Goal: Contribute content: Add original content to the website for others to see

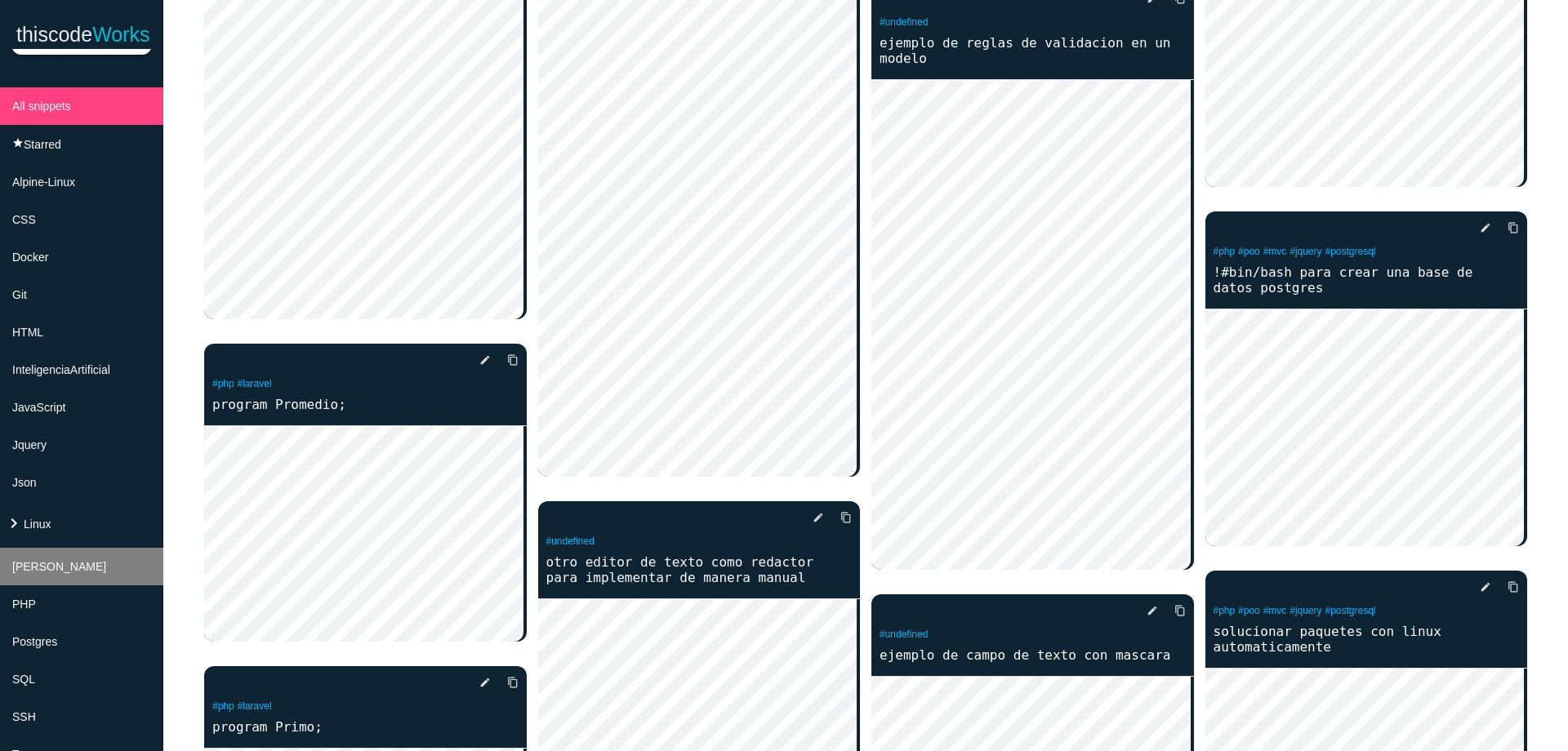
scroll to position [98, 0]
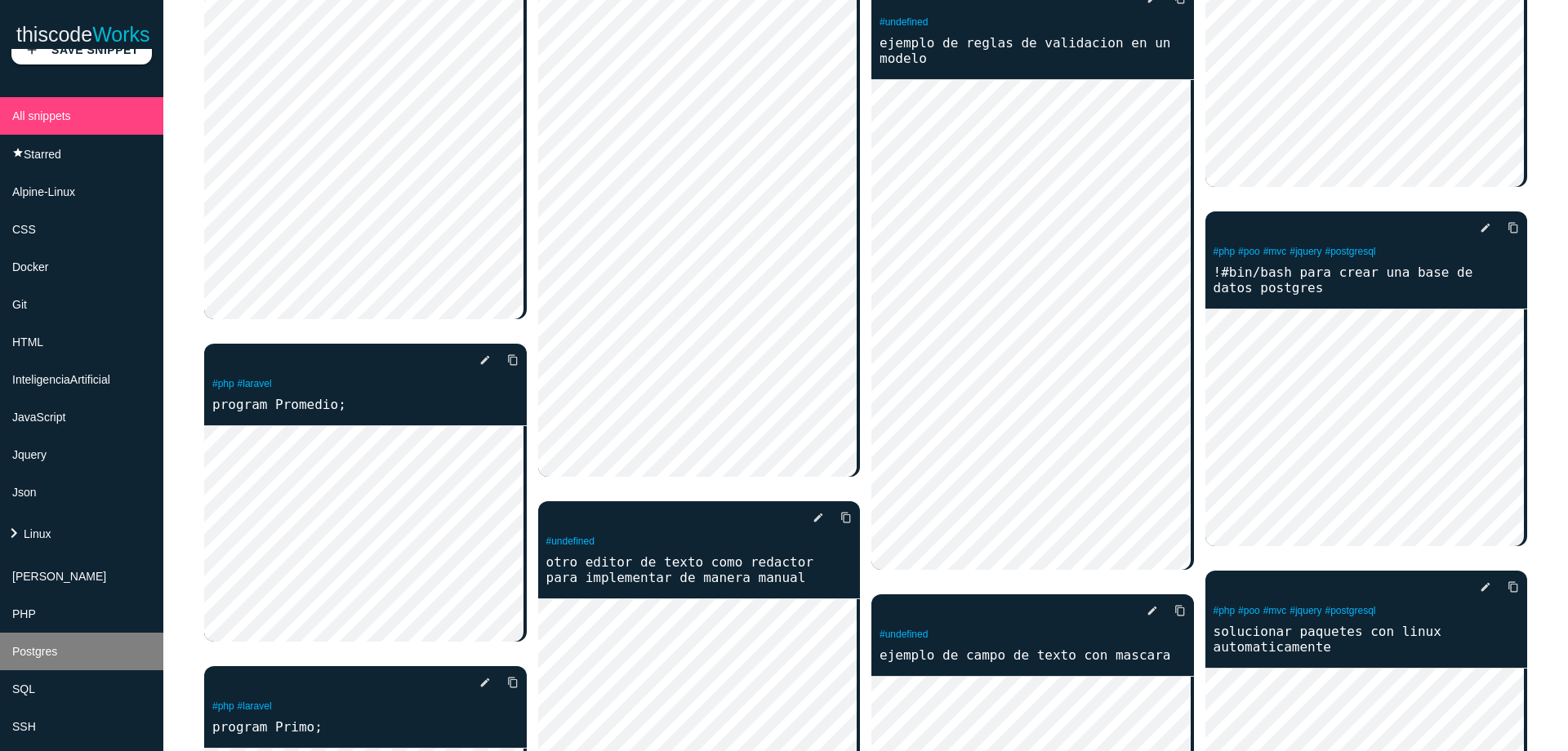
drag, startPoint x: 89, startPoint y: 579, endPoint x: 50, endPoint y: 651, distance: 81.9
click at [50, 651] on ul "All snippets star Starred Alpine-Linux CSS Docker Git HTML InteligenciaArtifici…" at bounding box center [82, 665] width 163 height 1137
click at [50, 651] on span "Postgres" at bounding box center [34, 651] width 45 height 13
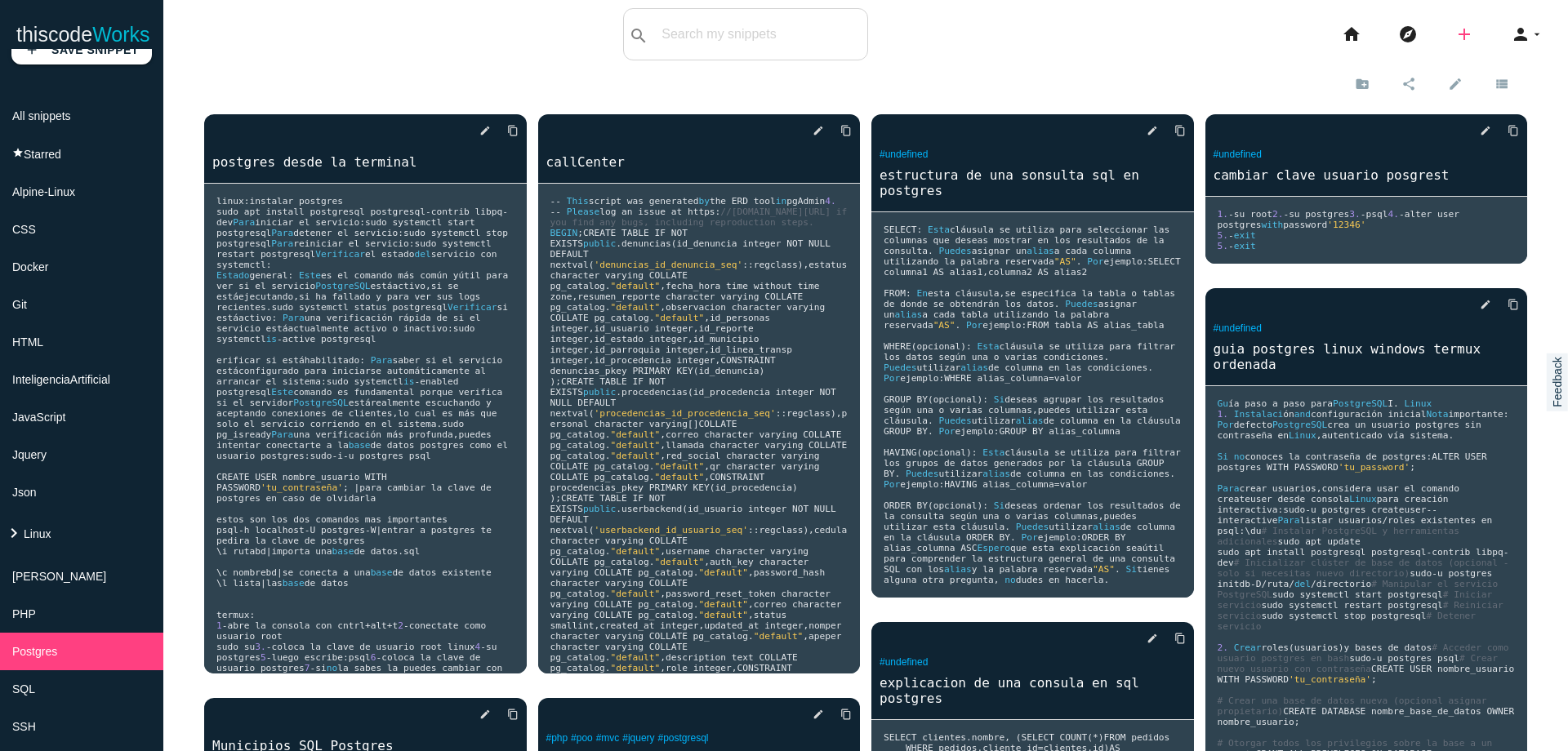
click at [1455, 36] on icon "add" at bounding box center [1464, 34] width 20 height 52
click at [1467, 35] on link "code Snippet" at bounding box center [1499, 29] width 114 height 41
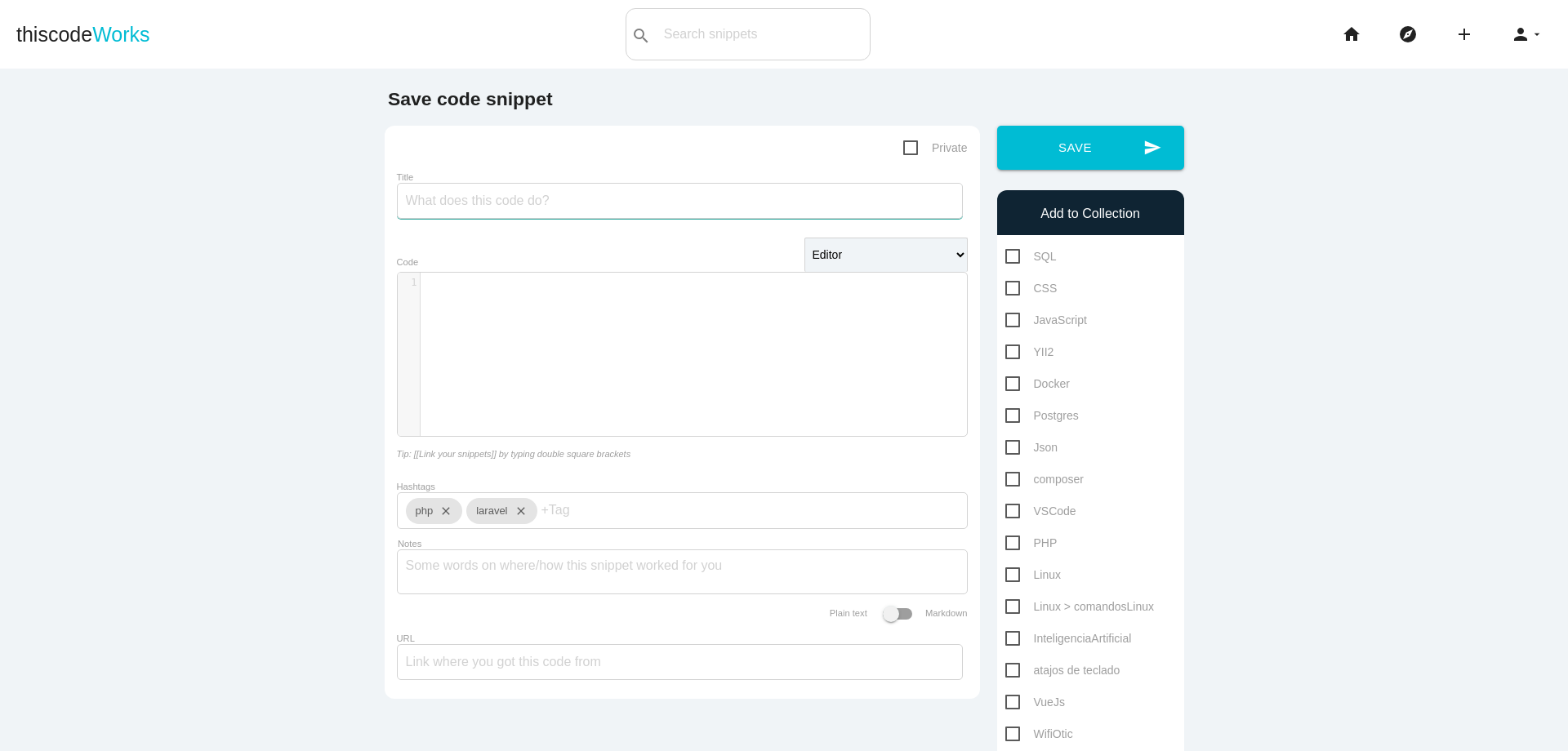
click at [685, 199] on input "Title" at bounding box center [680, 201] width 566 height 36
type input "posgrest en termux"
click at [1011, 416] on span "Postgres" at bounding box center [1043, 416] width 74 height 21
click at [1011, 416] on input "Postgres" at bounding box center [1011, 411] width 10 height 10
checkbox input "true"
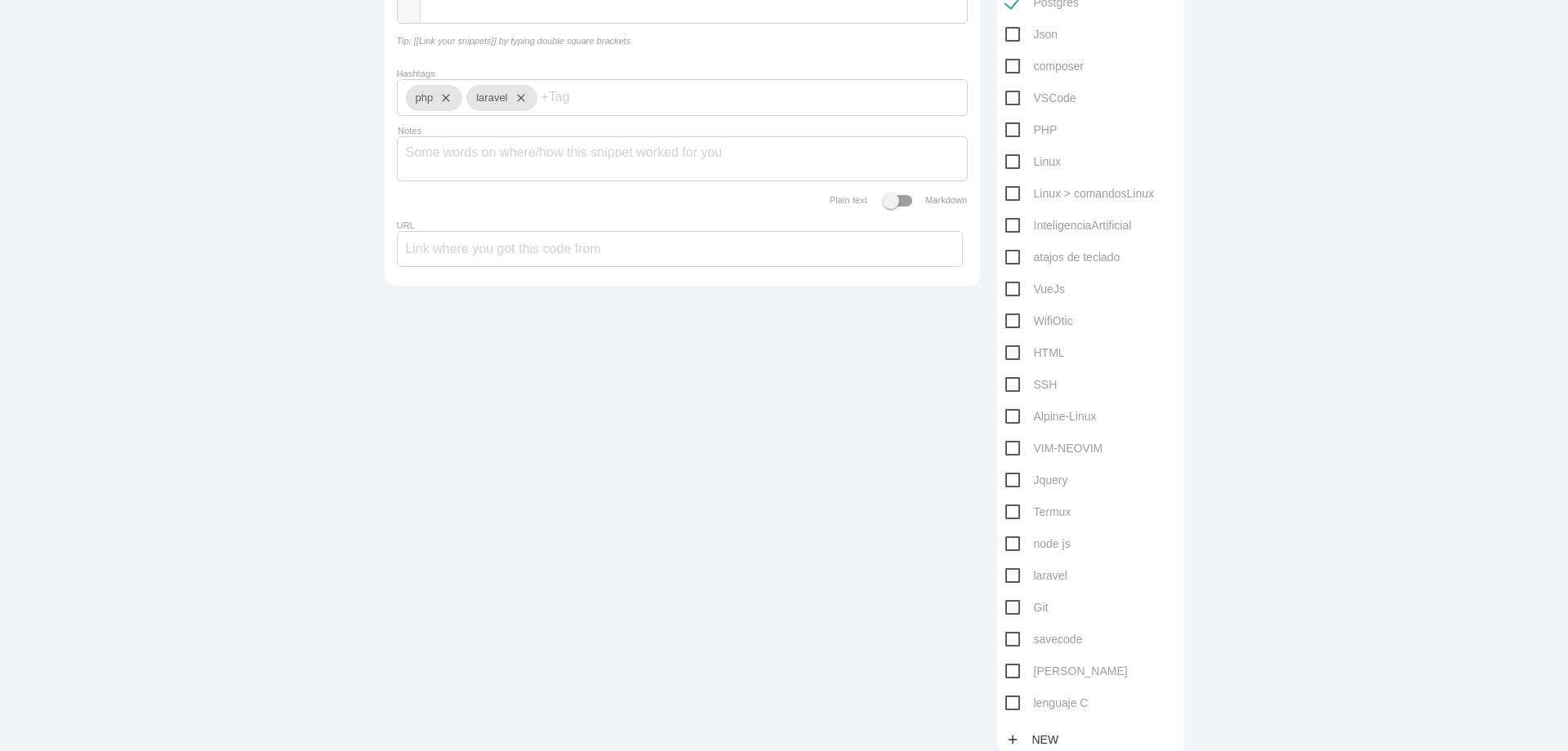
scroll to position [437, 0]
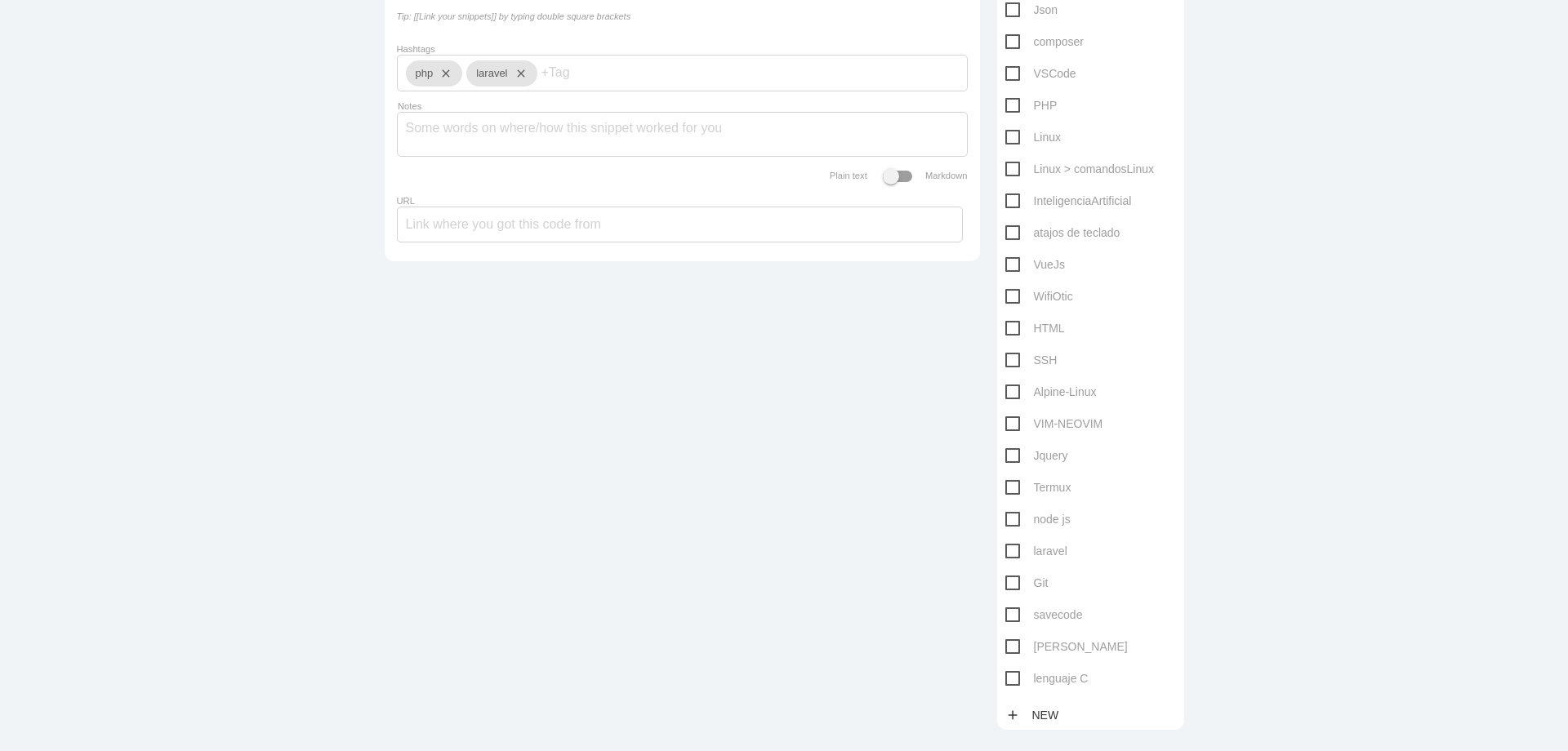
click at [1009, 480] on span "Termux" at bounding box center [1038, 488] width 66 height 21
click at [1009, 480] on input "Termux" at bounding box center [1011, 483] width 10 height 10
checkbox input "true"
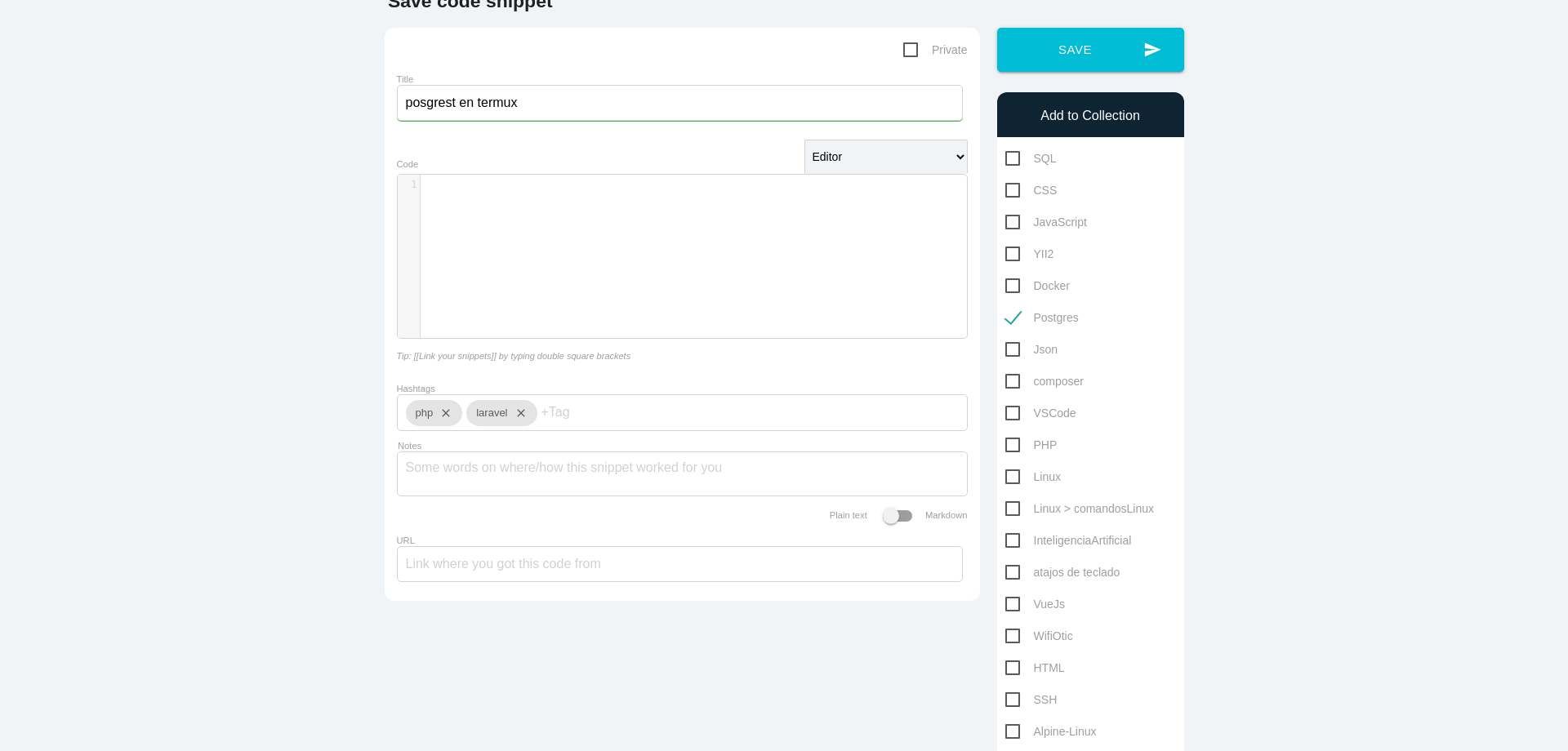
scroll to position [0, 0]
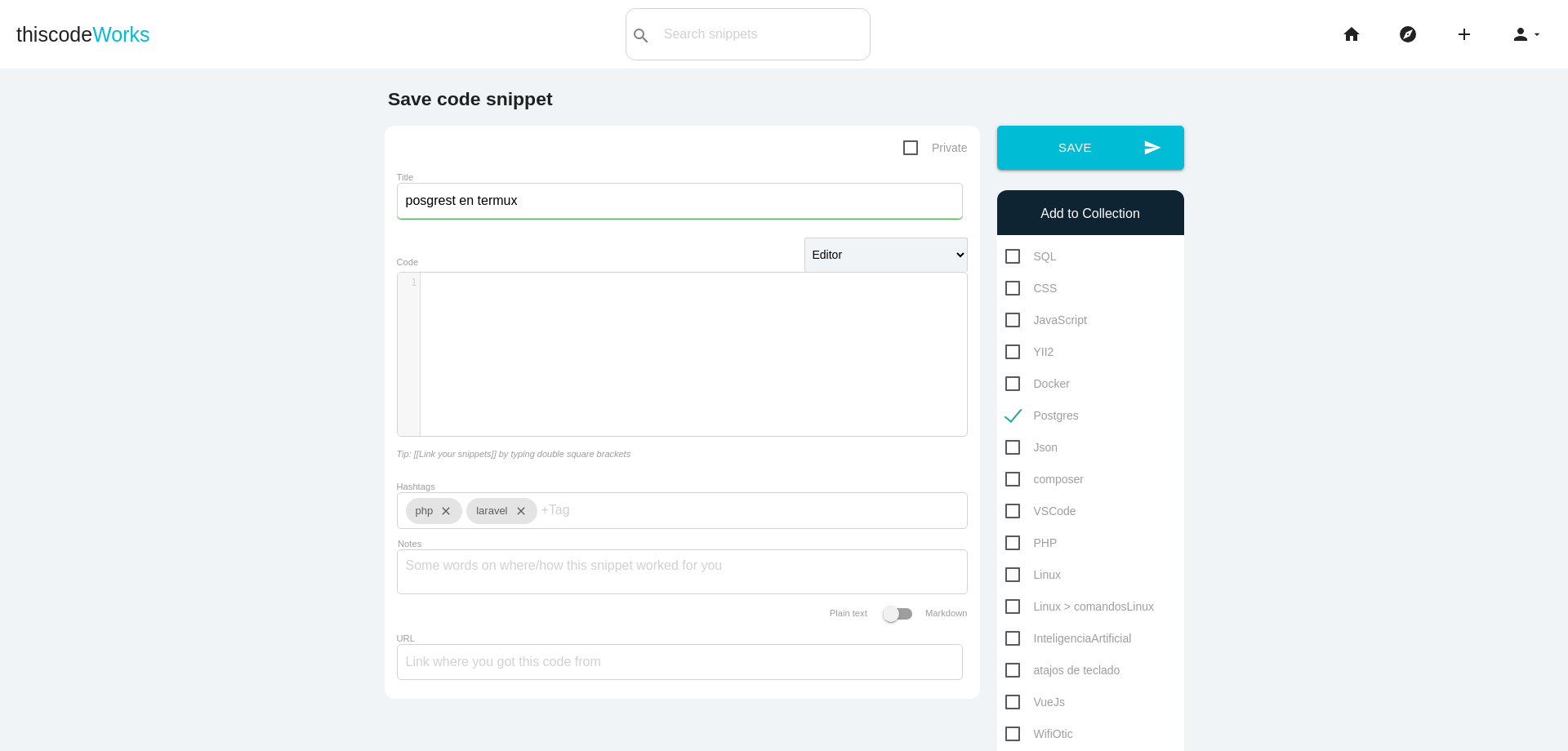
click at [602, 338] on div "​ x 1 ​" at bounding box center [695, 366] width 594 height 188
click at [591, 283] on pre "​" at bounding box center [700, 283] width 559 height 14
click at [502, 302] on pre "Para crear un clúster de base de datos PostgreSQL en Termux , puedes seguir est…" at bounding box center [700, 290] width 559 height 28
click at [665, 316] on pre "Instala PostgreSQL en Termux :" at bounding box center [700, 310] width 559 height 14
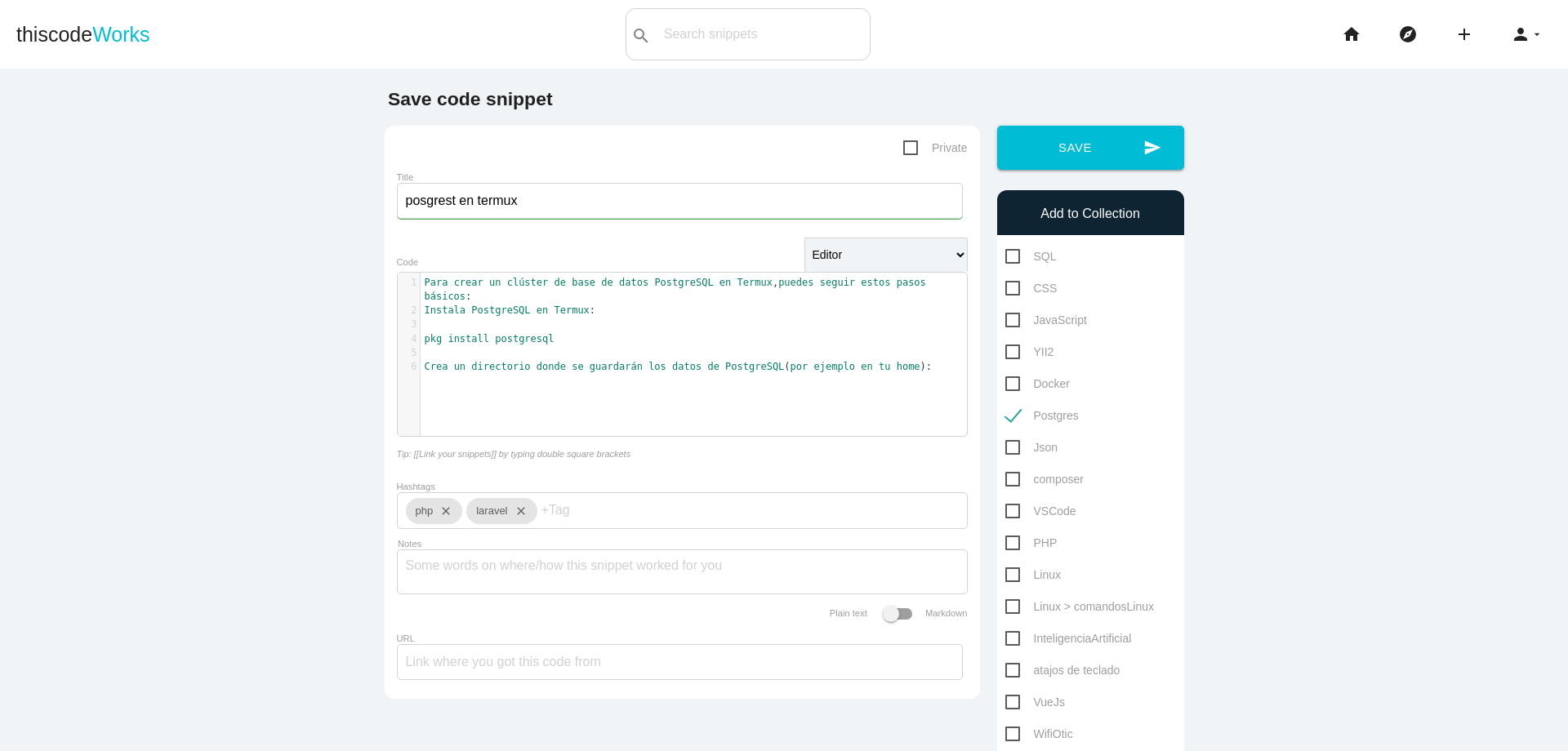
click at [608, 394] on div "​ x 1 Para crear un clúster de base de datos PostgreSQL en Termux , puedes segu…" at bounding box center [695, 366] width 594 height 188
click at [546, 412] on pre "​" at bounding box center [700, 409] width 559 height 14
click at [552, 420] on pre "mkdir ~ /datos_psql" at bounding box center [700, 424] width 559 height 14
type textarea "mkdir ~/datos_psql"
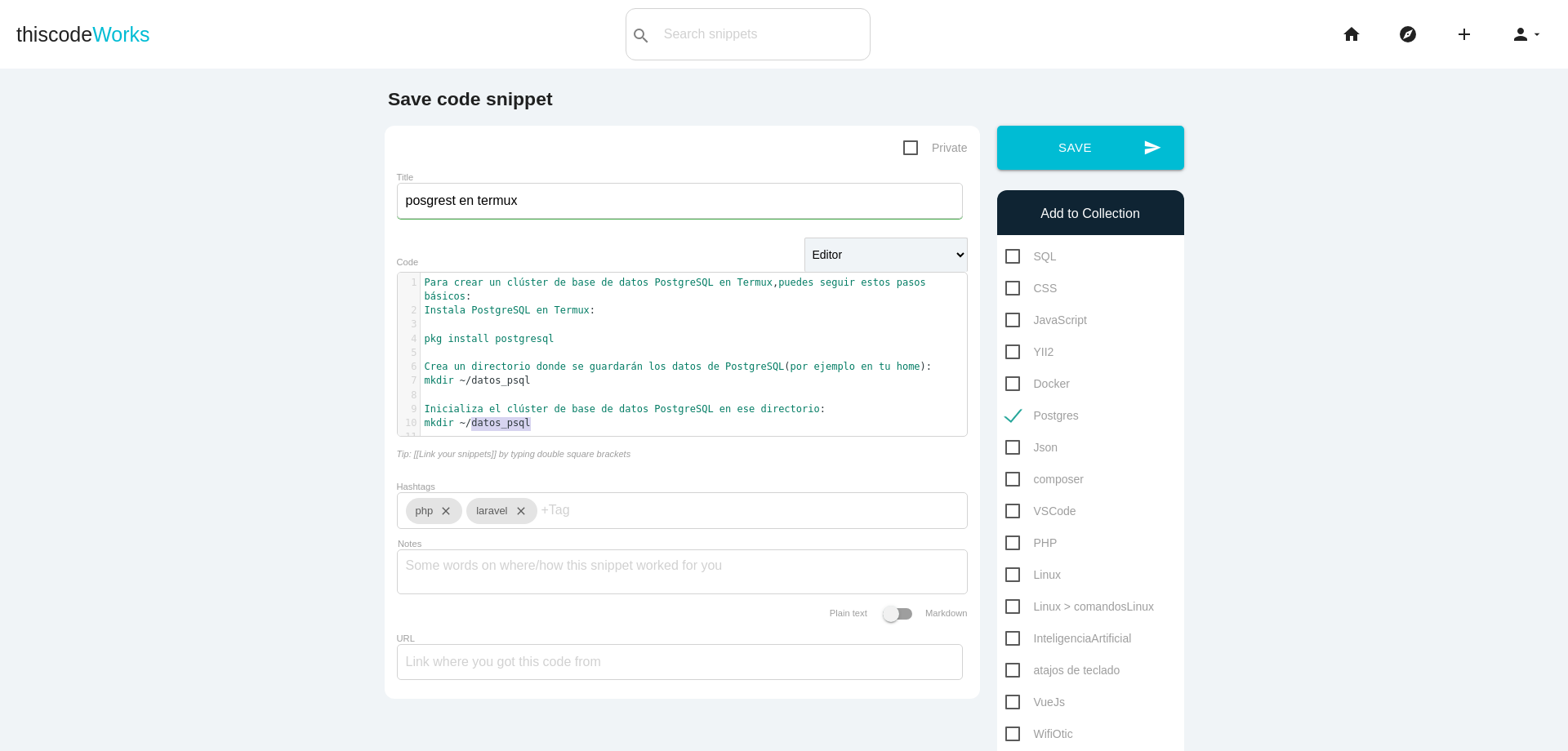
click at [550, 420] on pre "mkdir ~ /datos_psql" at bounding box center [700, 424] width 559 height 14
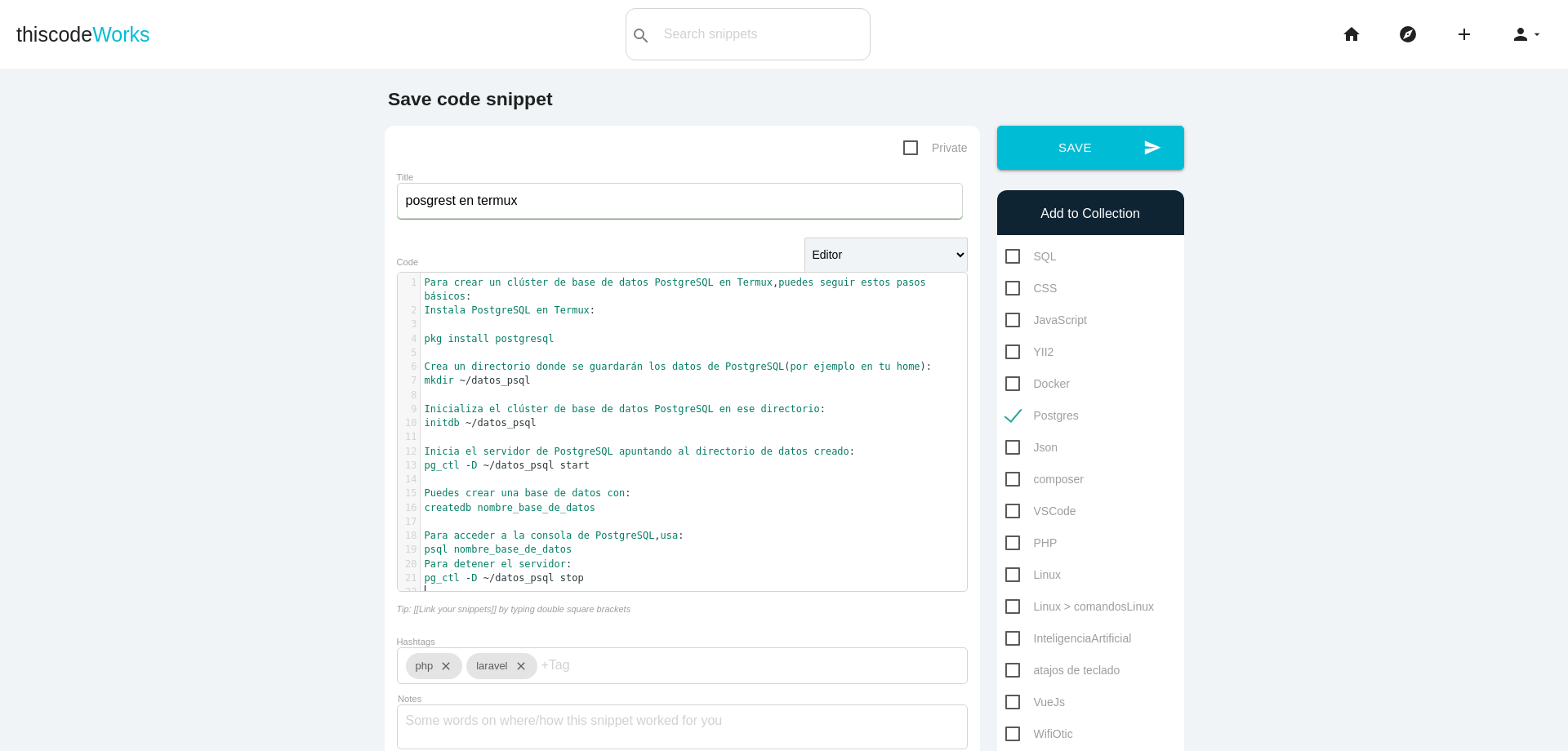
click at [594, 555] on pre "psql nombre_base_de_datos" at bounding box center [700, 550] width 559 height 14
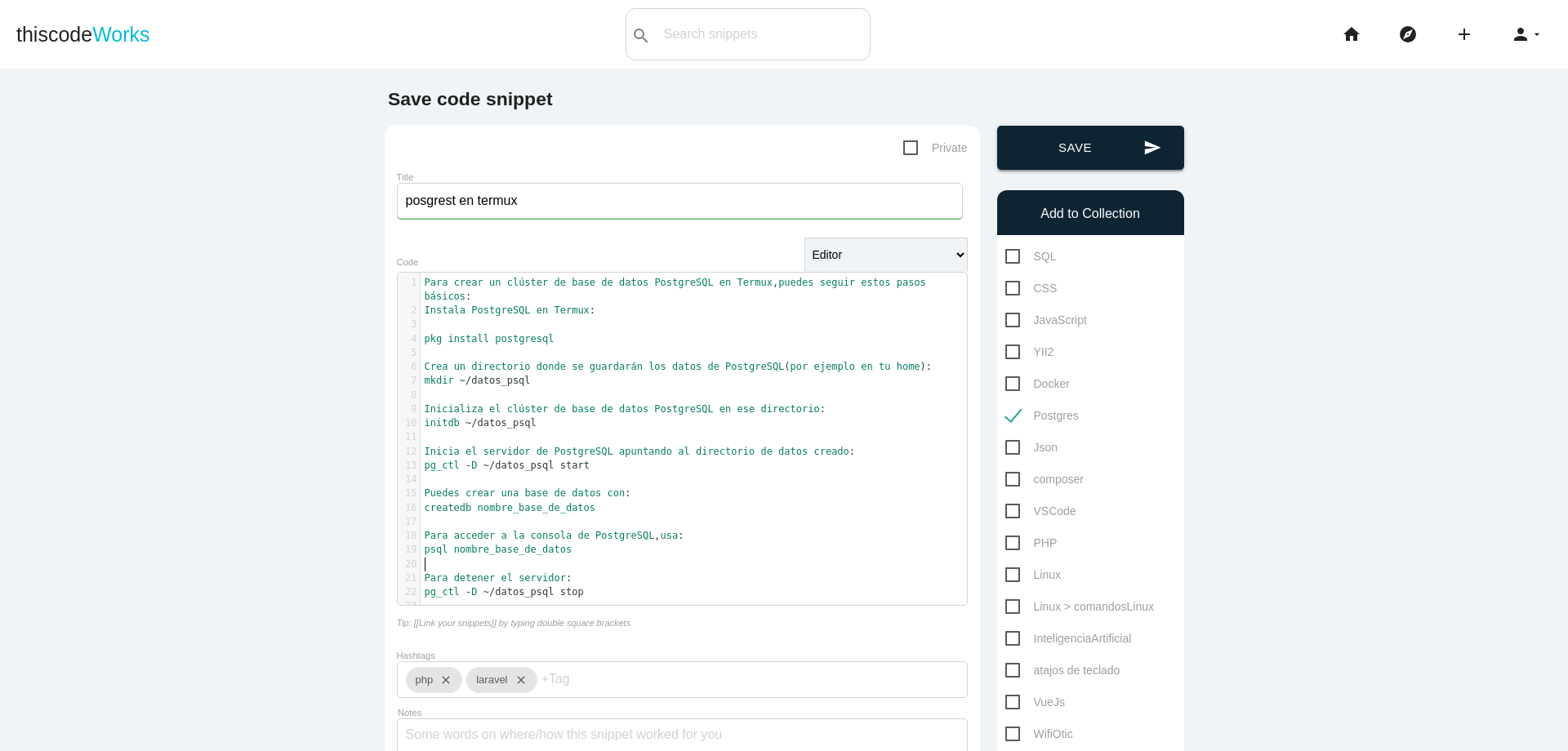
click at [1079, 151] on button "send Save" at bounding box center [1091, 147] width 187 height 44
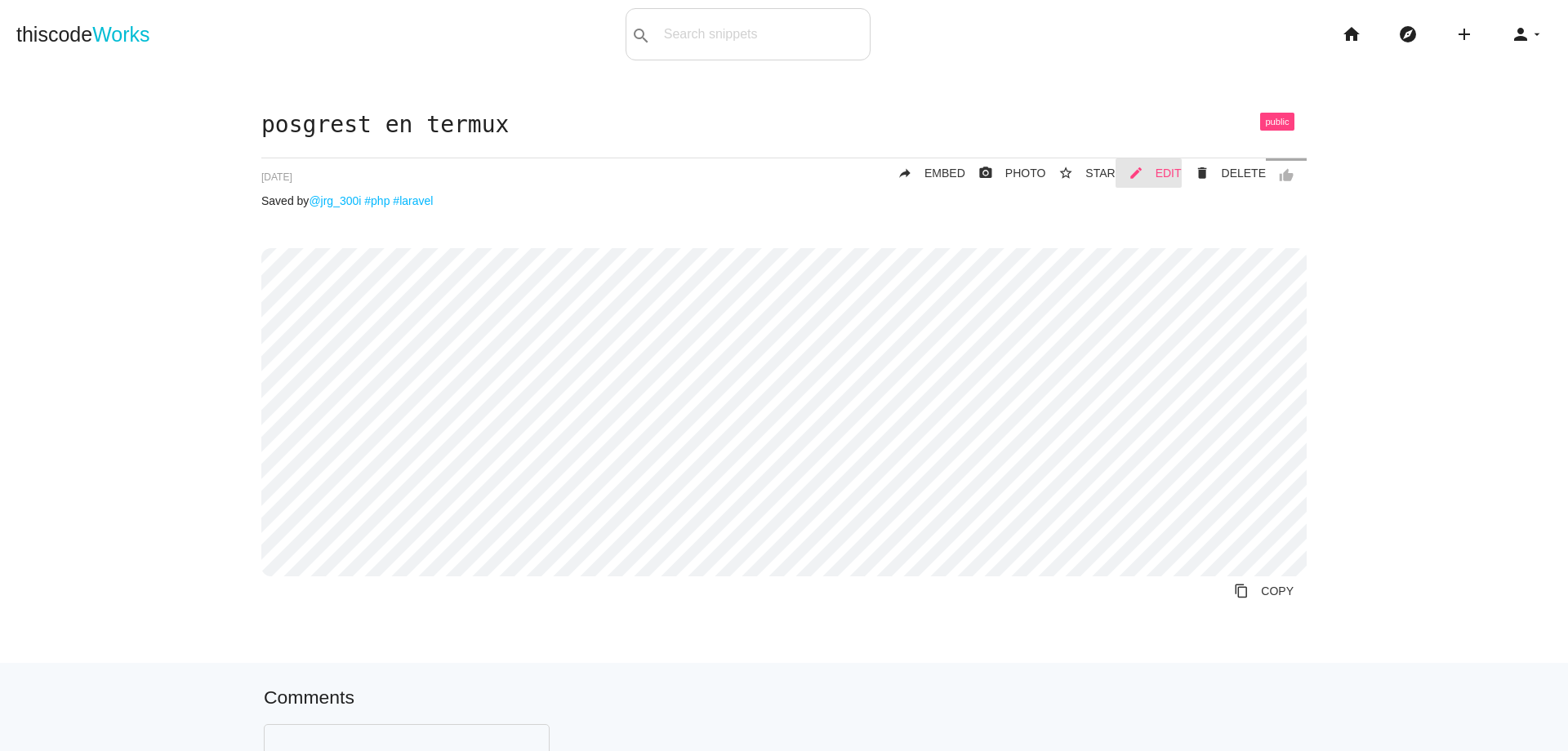
click at [1161, 167] on span "EDIT" at bounding box center [1168, 173] width 26 height 13
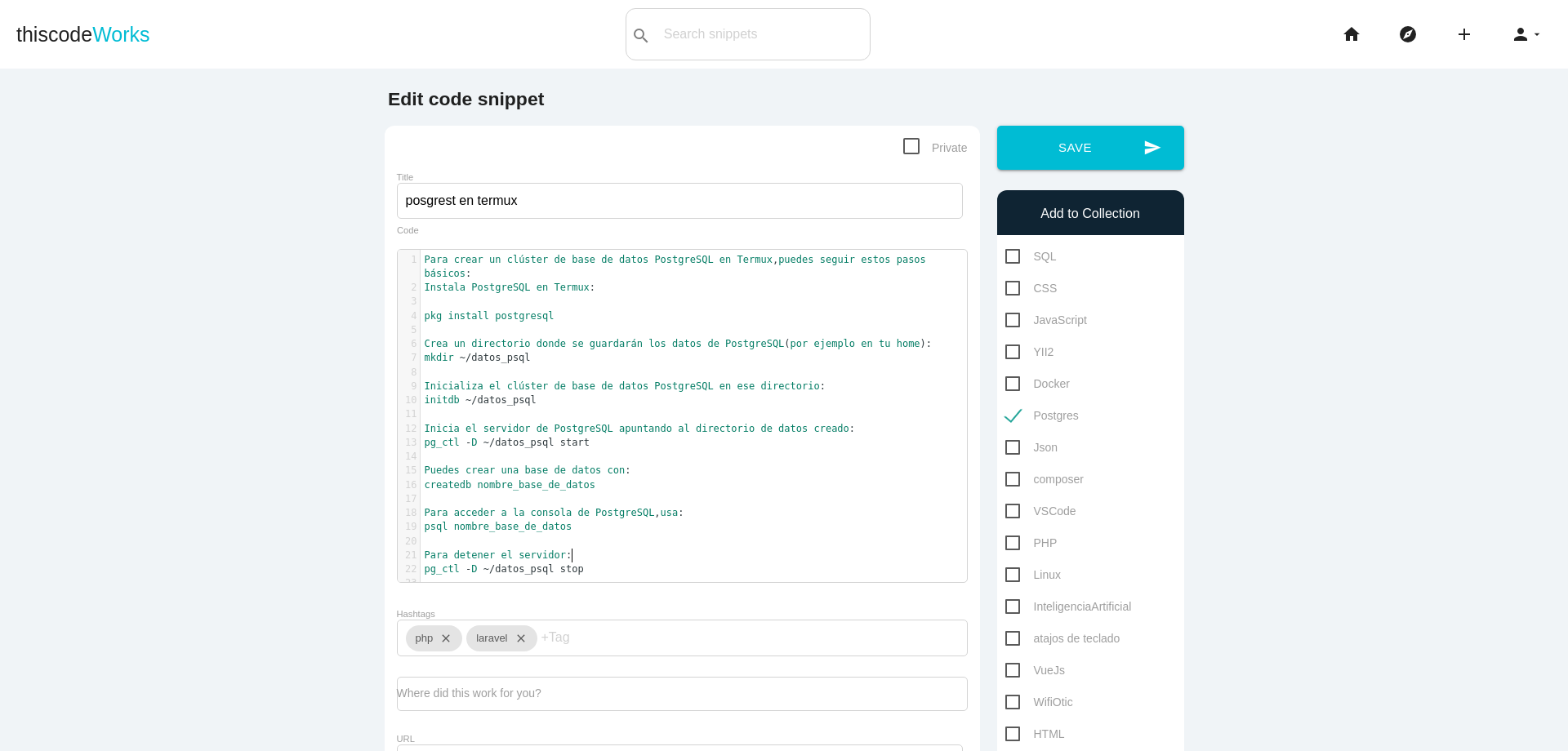
scroll to position [5, 0]
click at [632, 563] on pre "pg_ctl - D ~ /datos_psql stop" at bounding box center [700, 570] width 559 height 14
click at [637, 567] on pre "pg_ctl - D ~ /datos_psql stop" at bounding box center [700, 570] width 559 height 14
click at [626, 610] on pre "pg_lsclusters" at bounding box center [700, 612] width 559 height 14
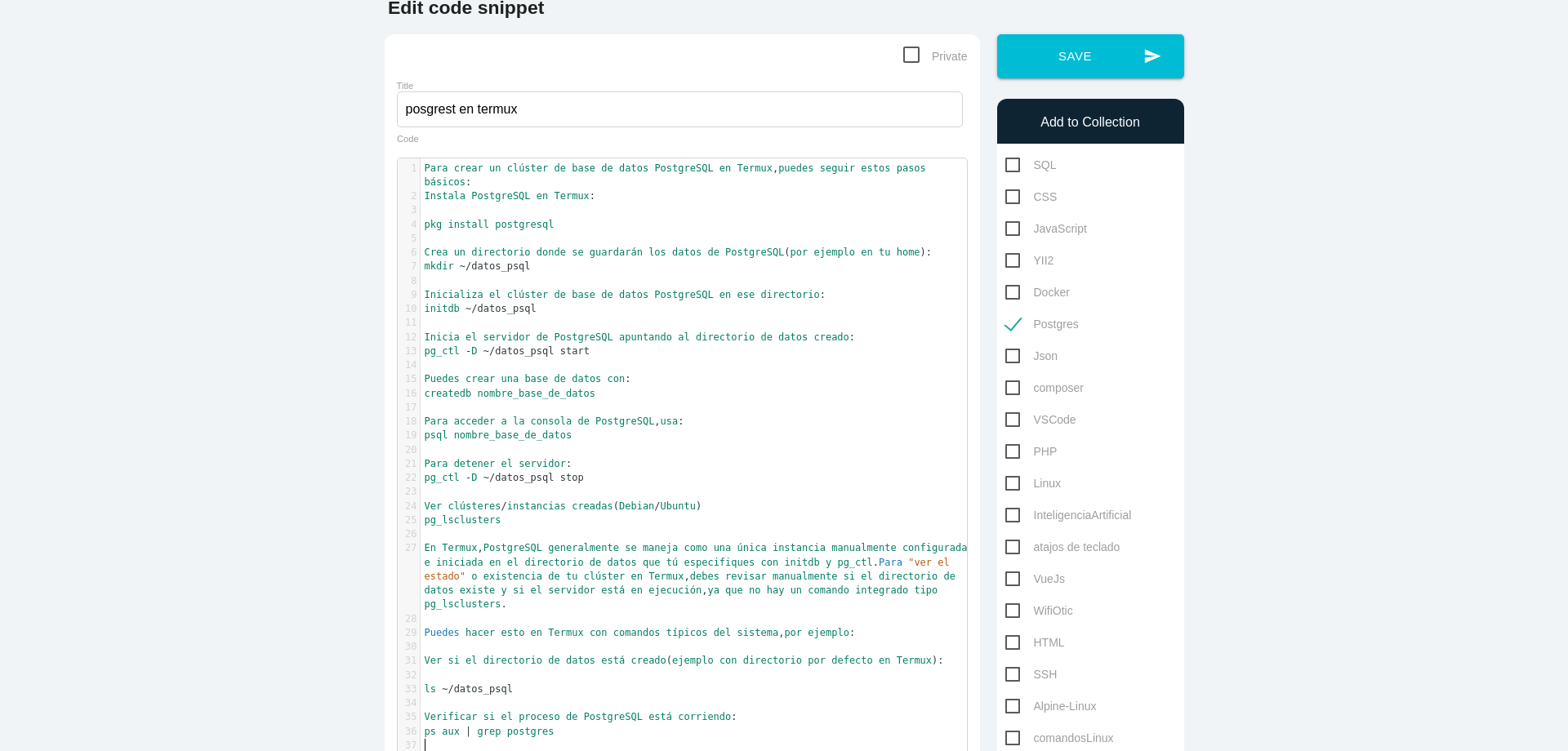
scroll to position [106, 0]
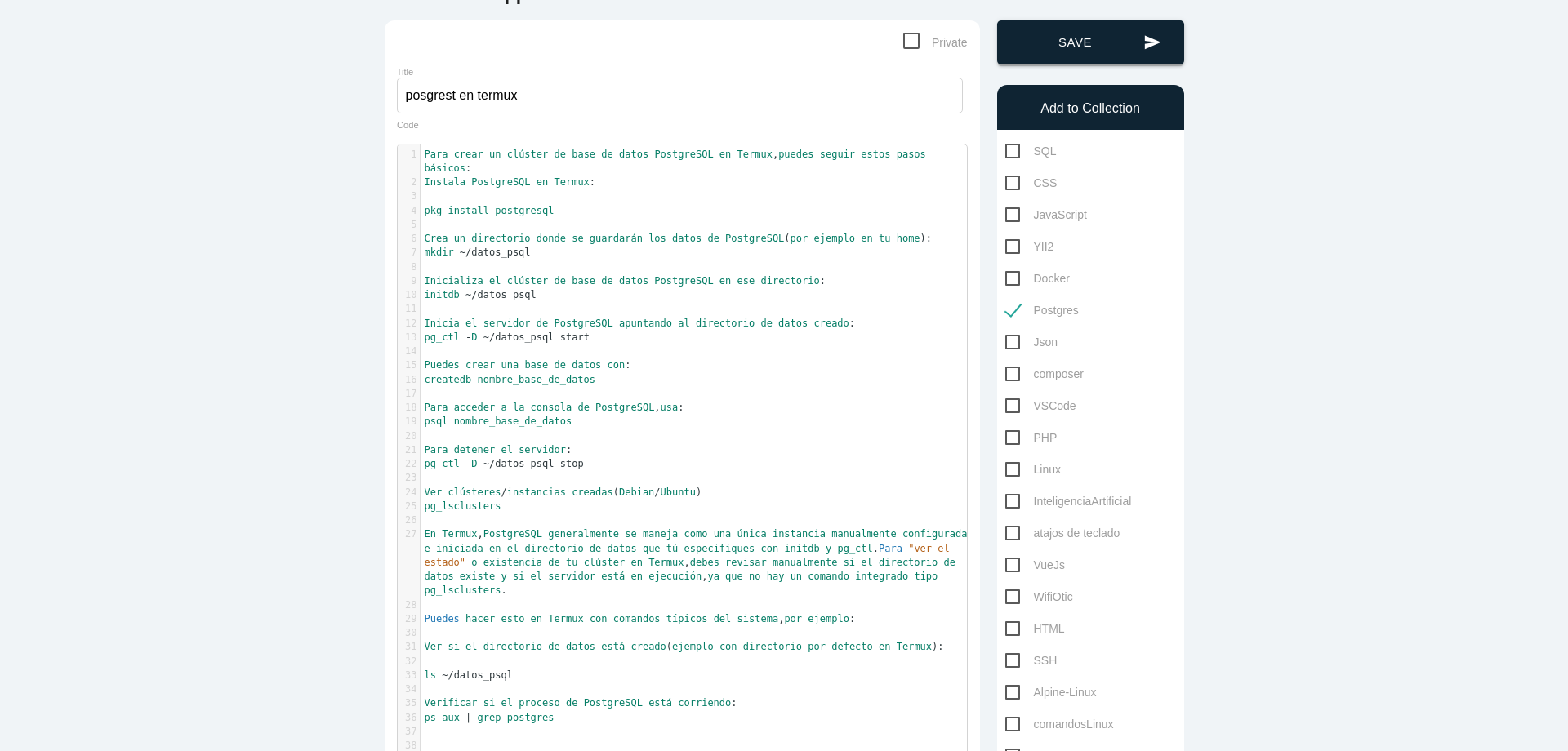
click at [1075, 52] on button "send Save" at bounding box center [1091, 42] width 187 height 44
